Goal: Download file/media

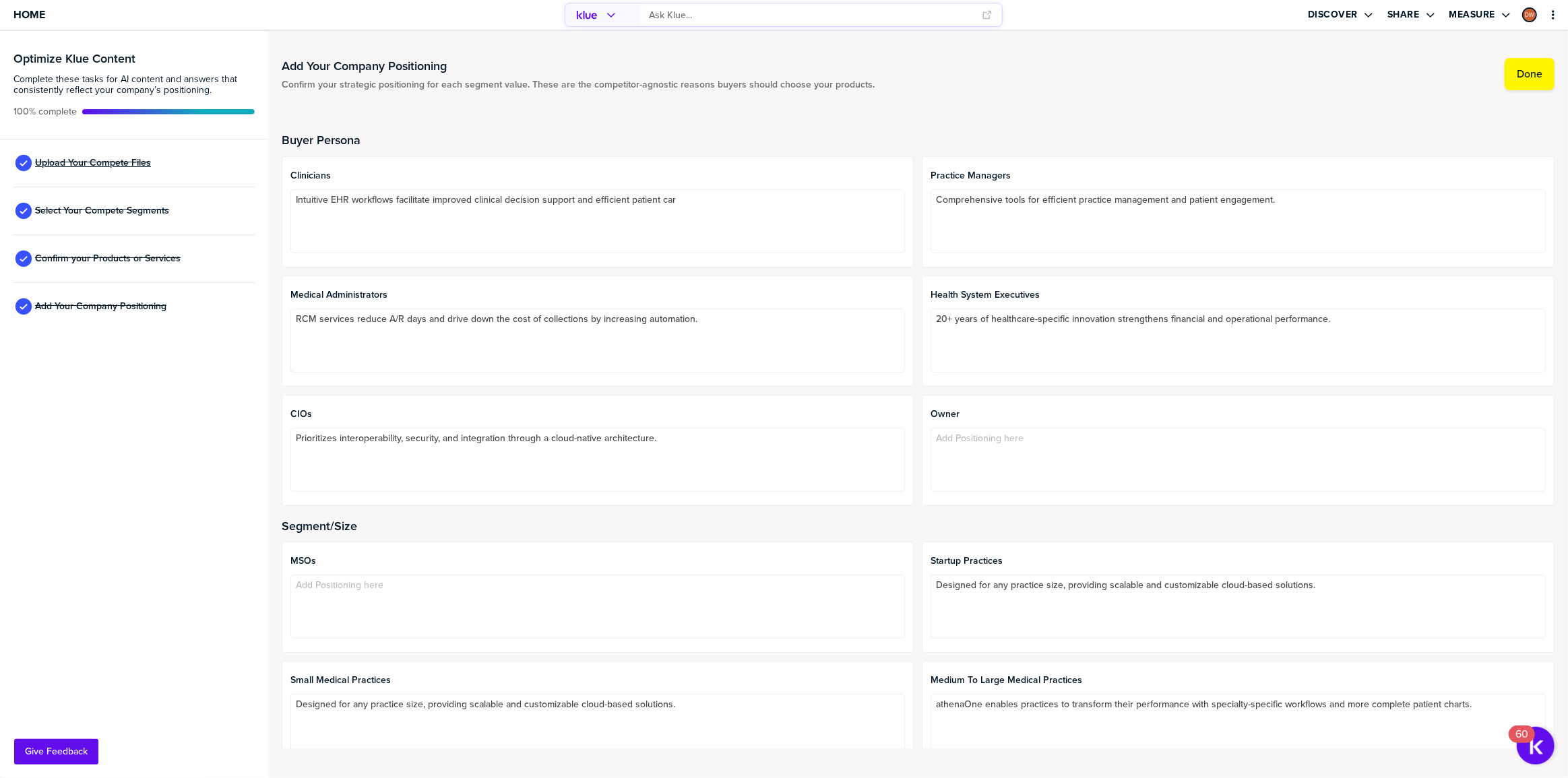
click at [119, 166] on span "Upload Your Compete Files" at bounding box center [93, 163] width 116 height 10
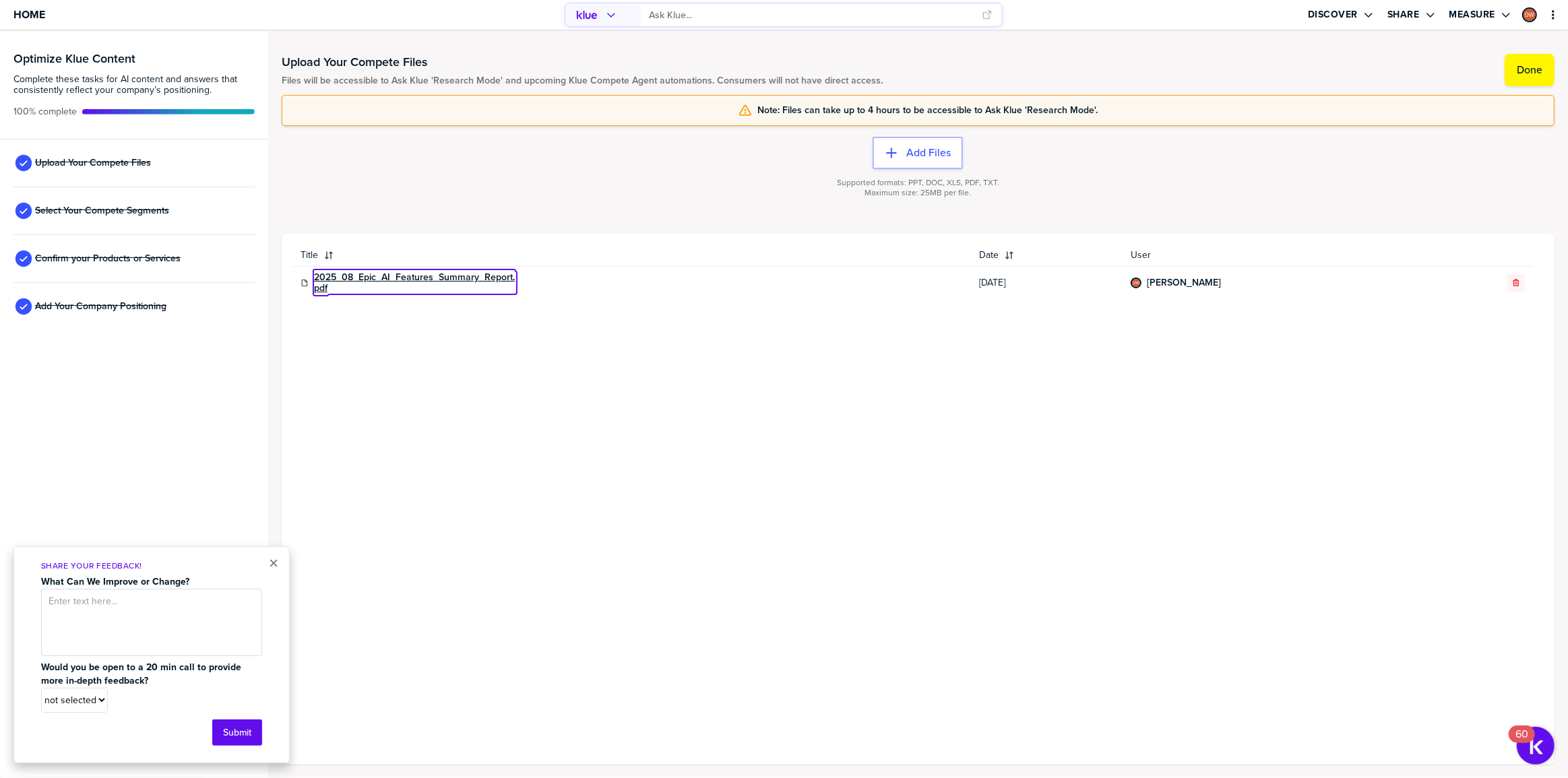
click at [455, 276] on link "2025_08_Epic_AI_Features_Summary_Report.pdf" at bounding box center [414, 282] width 202 height 22
click at [271, 563] on button "×" at bounding box center [274, 563] width 10 height 16
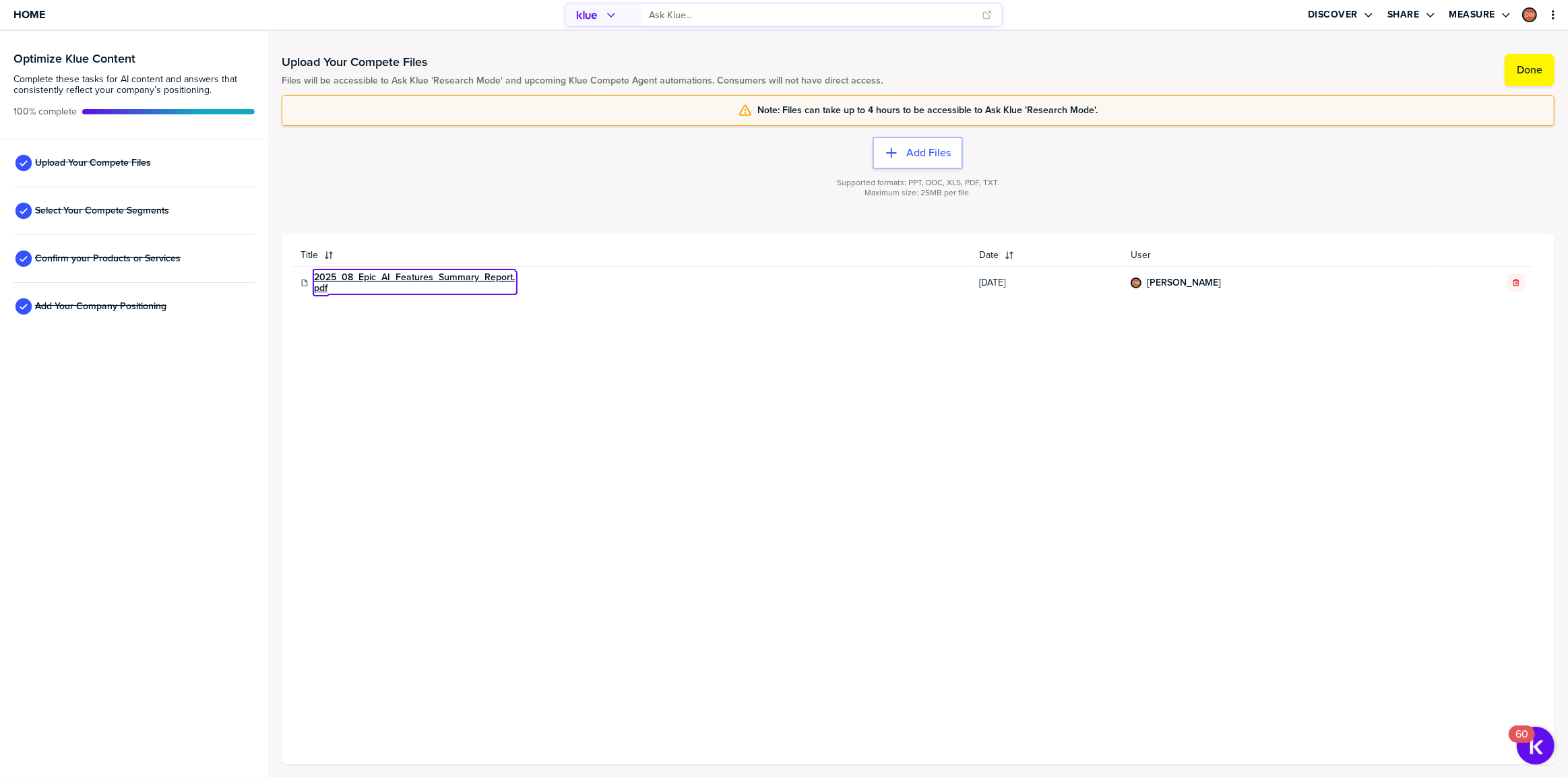
click at [436, 279] on link "2025_08_Epic_AI_Features_Summary_Report.pdf" at bounding box center [414, 282] width 202 height 22
click at [414, 277] on link "2025_08_Epic_AI_Features_Summary_Report.pdf" at bounding box center [414, 282] width 202 height 22
click at [453, 376] on div "Title Date User 2025_08_Epic_AI_Features_Summary_Report.pdf 8/8/2025 Daniel Wri…" at bounding box center [917, 499] width 1251 height 510
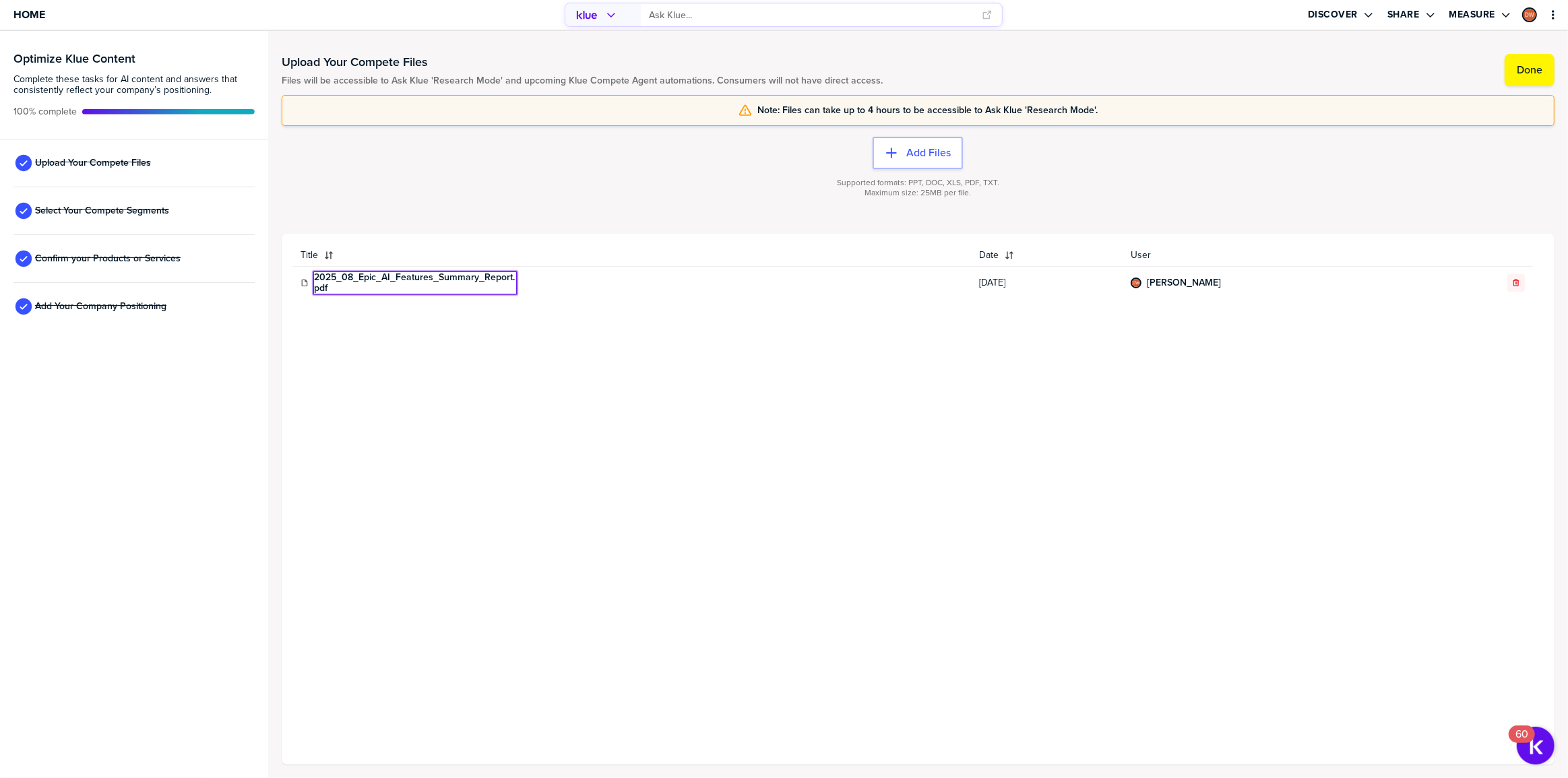
click at [543, 212] on div at bounding box center [918, 210] width 1273 height 8
